Goal: Check status

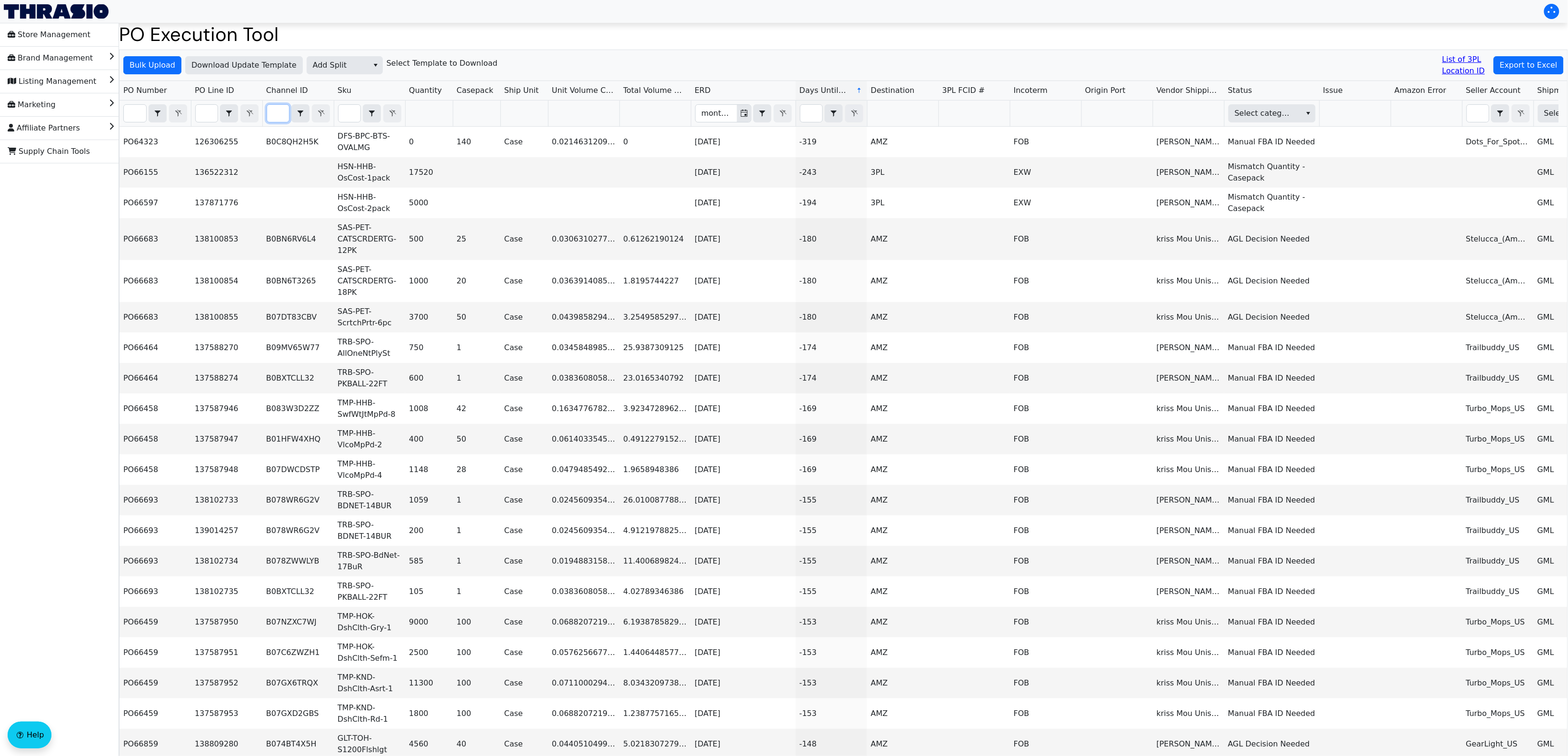
click at [280, 111] on input "Filter" at bounding box center [278, 113] width 22 height 17
paste input "B07GKG19MV"
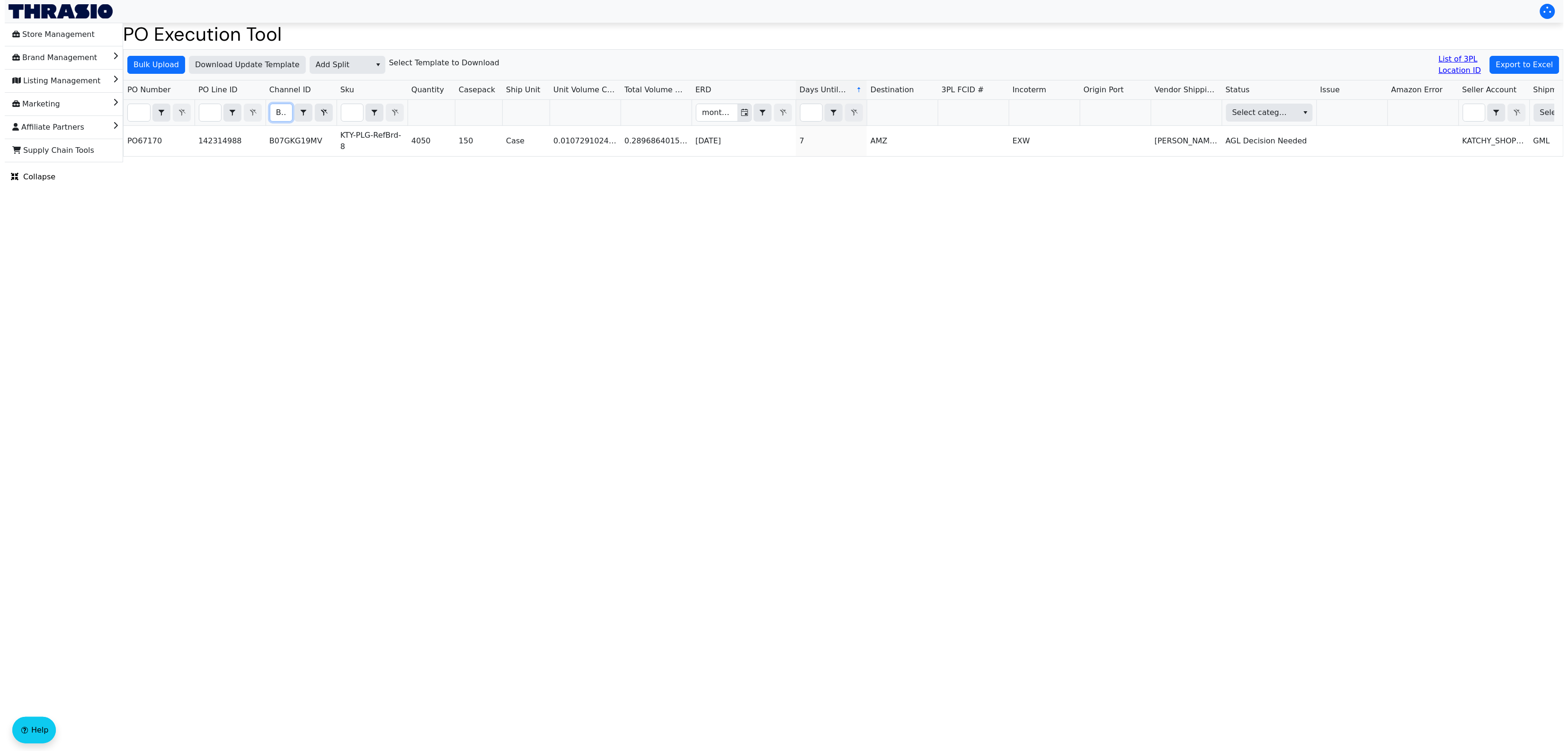
scroll to position [0, 41]
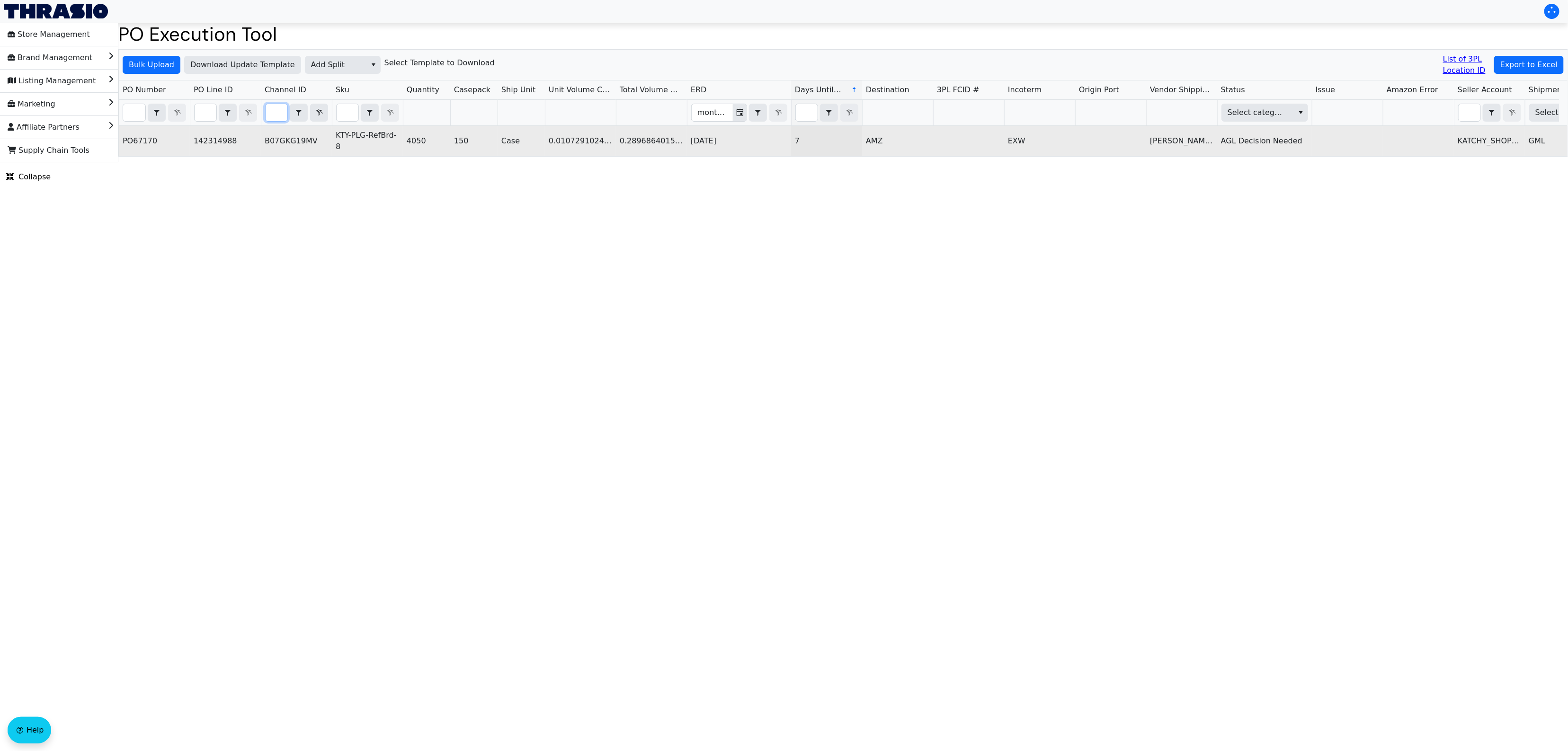
type input "B07GKG19MV"
click at [379, 137] on td "KTY-PLG-RefBrd-8" at bounding box center [367, 141] width 71 height 30
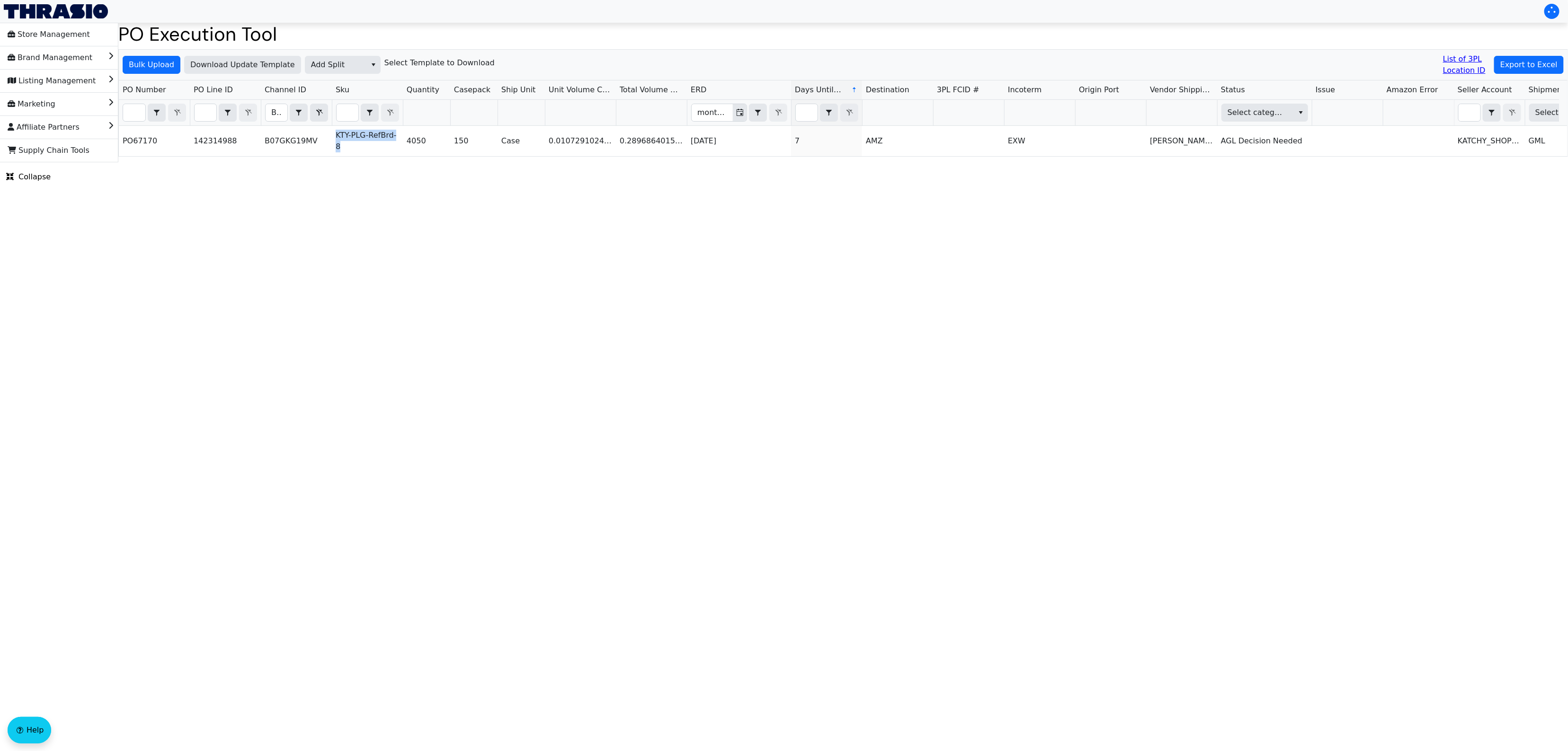
copy td "KTY-PLG-RefBrd-8"
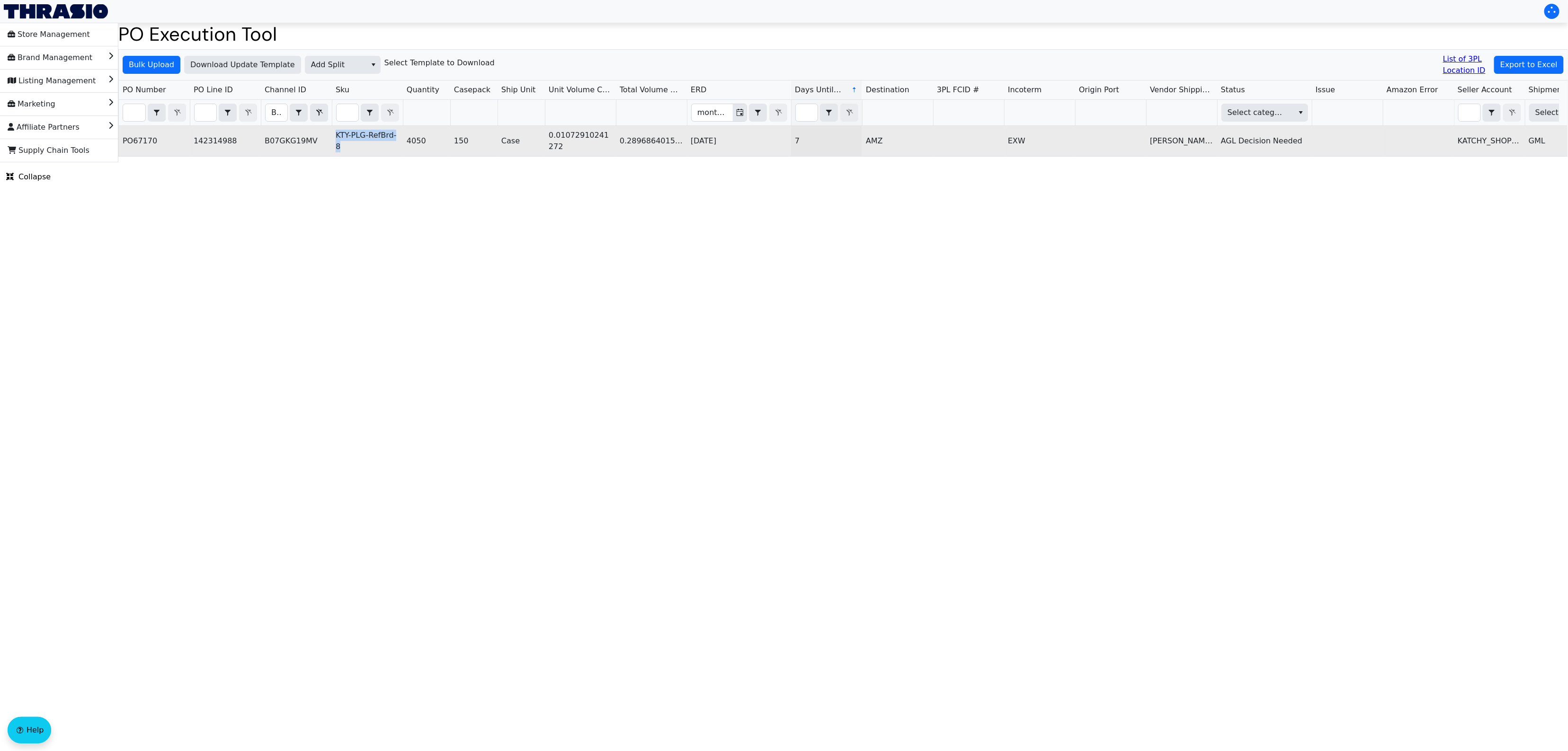
click at [558, 135] on td "0.01072910241272" at bounding box center [580, 141] width 71 height 30
click at [308, 140] on td "B07GKG19MV" at bounding box center [296, 141] width 71 height 30
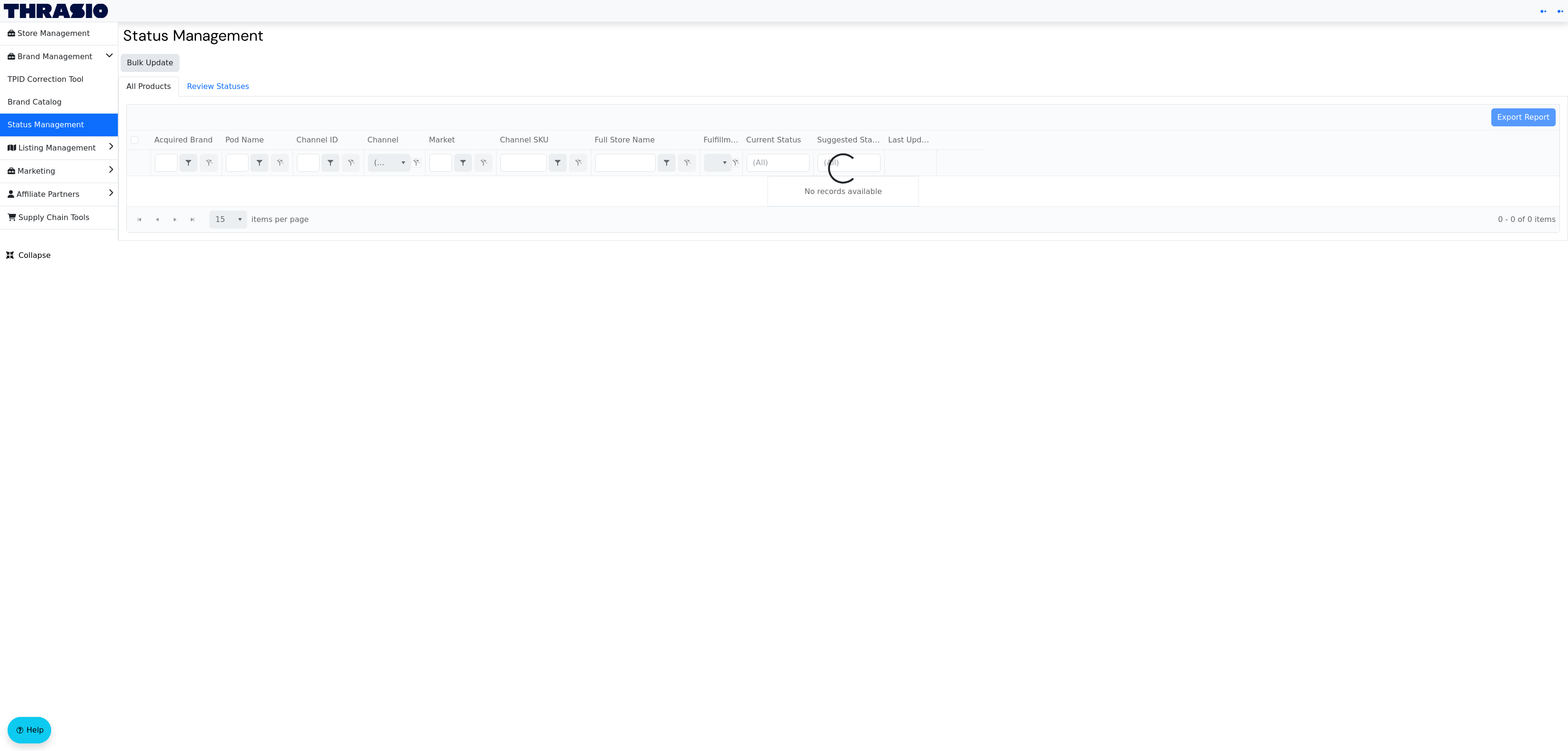
checkbox input "false"
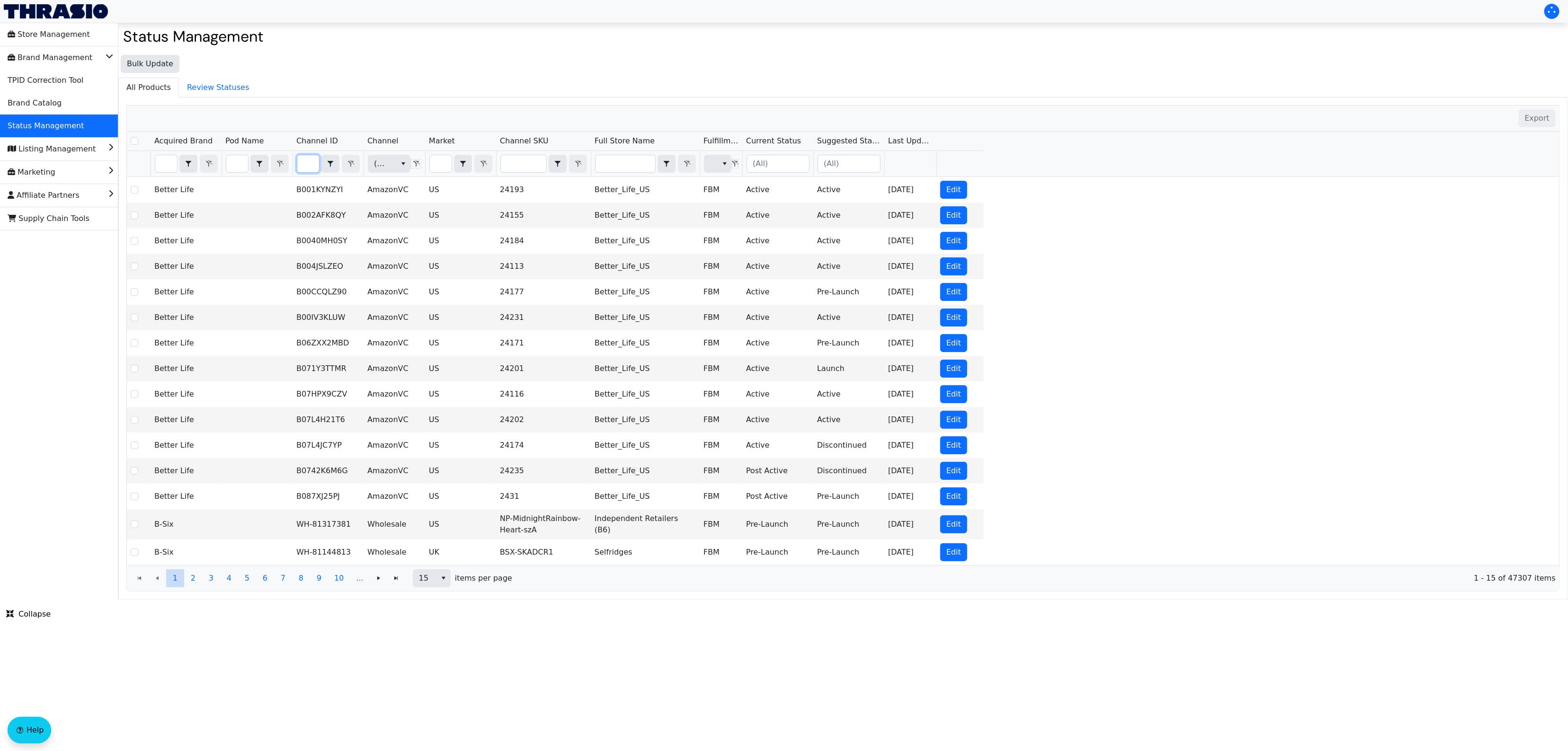
click at [301, 158] on input "Filter" at bounding box center [308, 163] width 22 height 17
type input "B07GKG19MV"
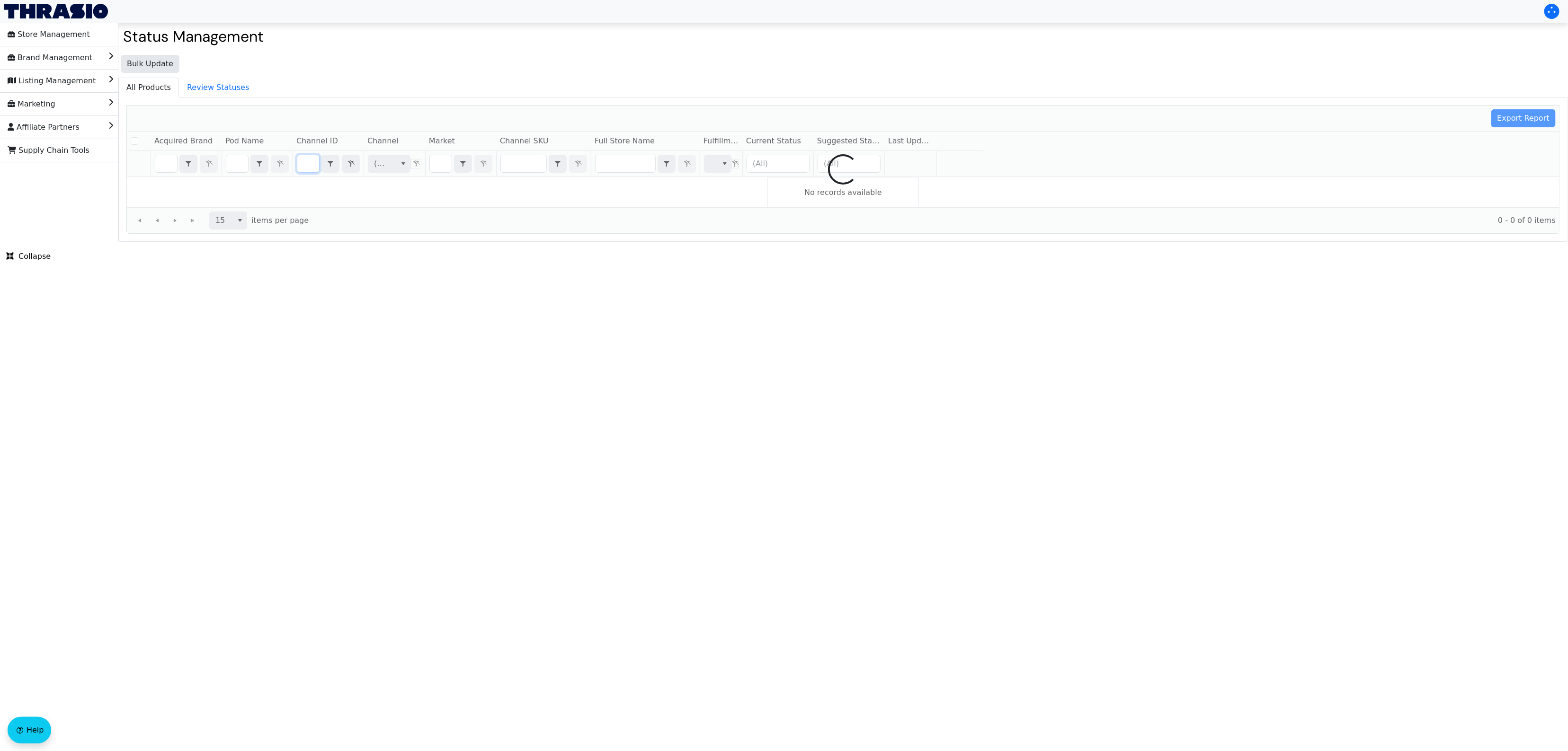
checkbox input "false"
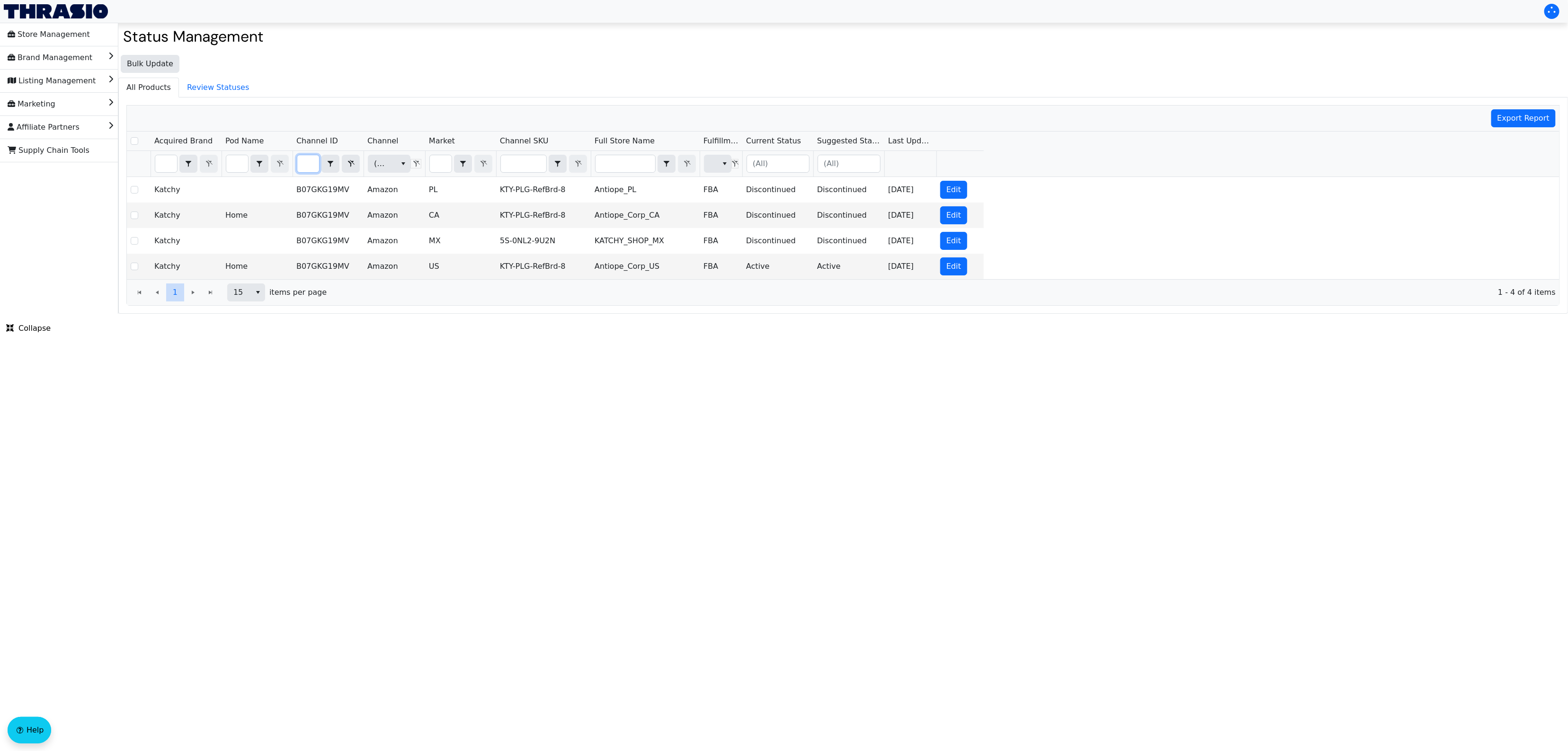
type input "B07GKG19MV"
drag, startPoint x: 679, startPoint y: 414, endPoint x: 697, endPoint y: 270, distance: 145.1
click at [680, 314] on html "Store Management Brand Management Listing Management Marketing Affiliate Partne…" at bounding box center [784, 156] width 1568 height 314
click at [609, 272] on td "Antiope_Corp_US" at bounding box center [645, 267] width 109 height 26
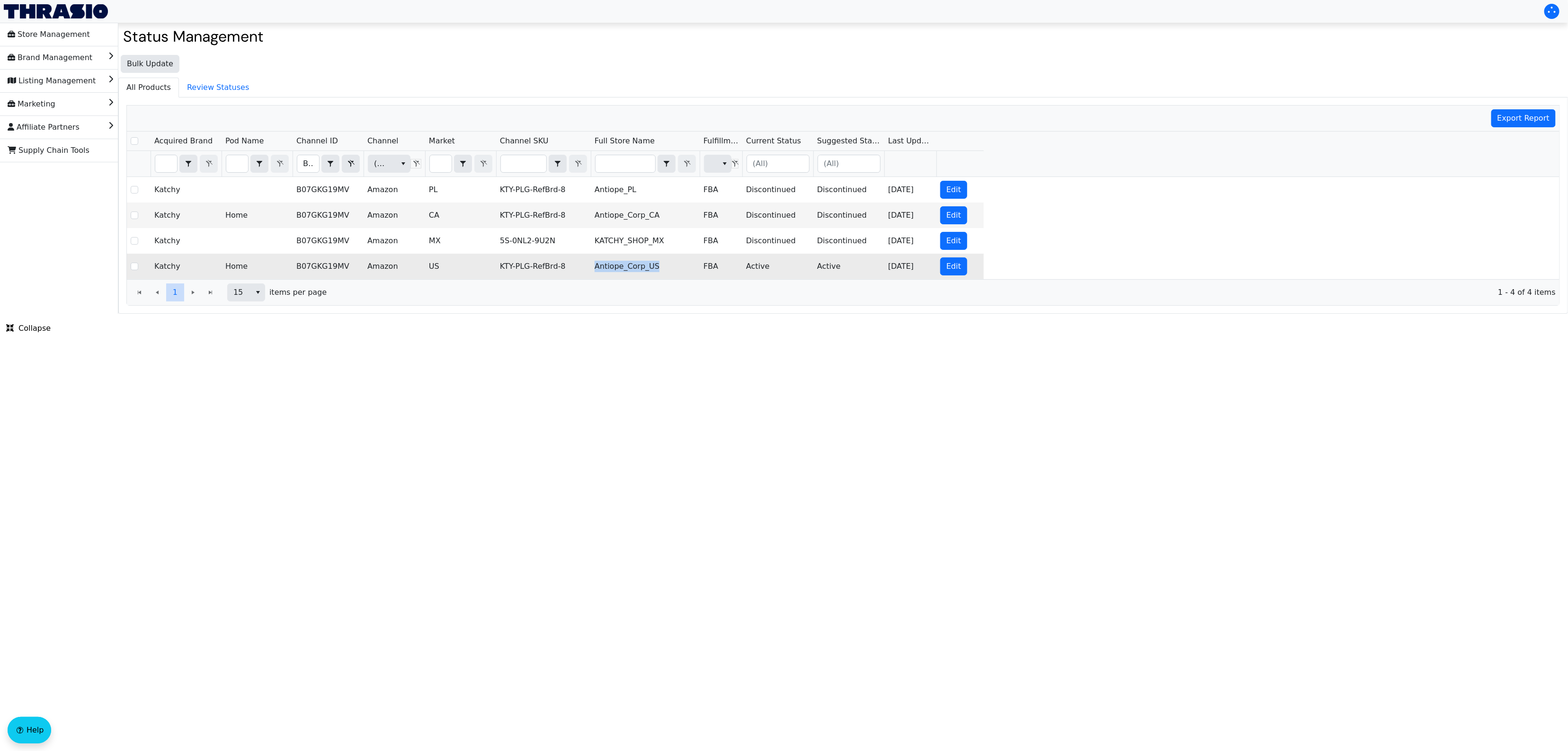
click at [609, 272] on td "Antiope_Corp_US" at bounding box center [645, 267] width 109 height 26
copy td "Antiope_Corp_US"
click at [555, 273] on td "KTY-PLG-RefBrd-8" at bounding box center [543, 267] width 95 height 26
click at [554, 272] on td "KTY-PLG-RefBrd-8" at bounding box center [543, 267] width 95 height 26
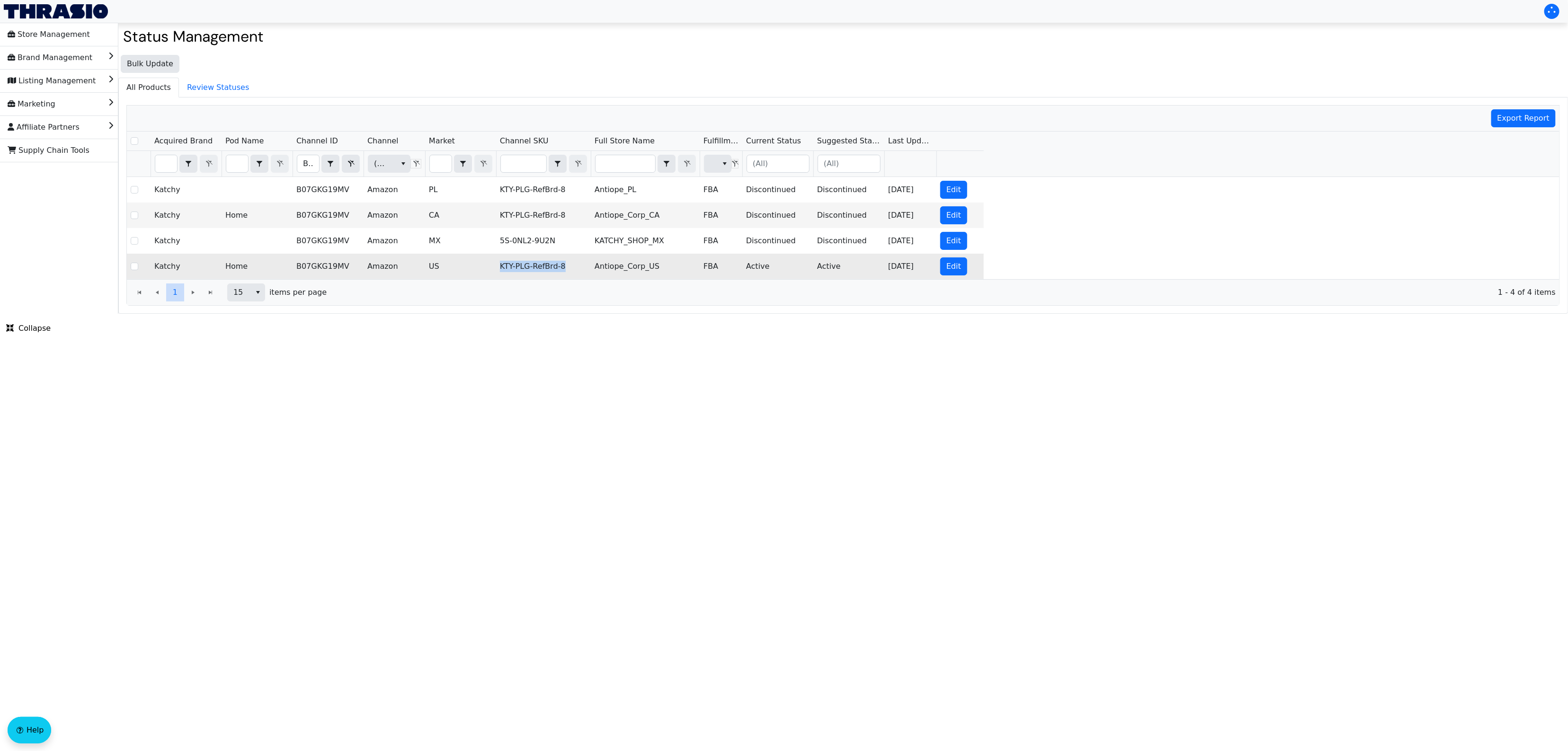
copy td "KTY-PLG-RefBrd-8"
